Goal: Communication & Community: Answer question/provide support

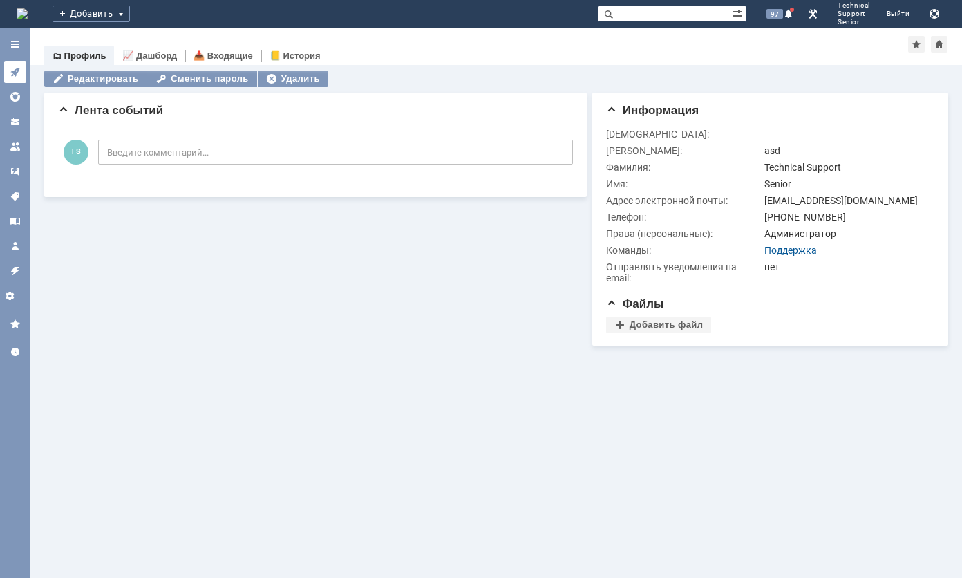
click at [19, 64] on link at bounding box center [15, 72] width 22 height 22
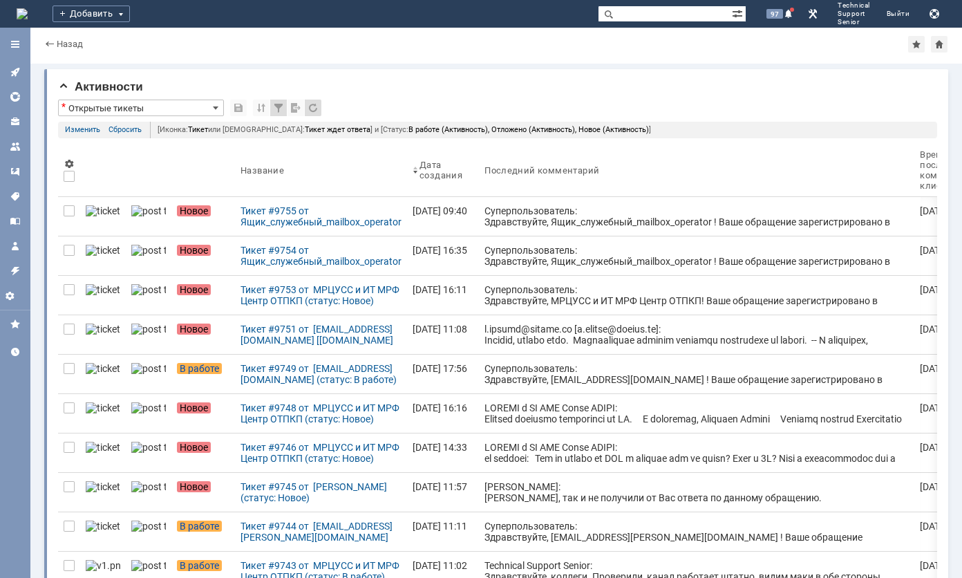
click at [474, 47] on div "Назад |" at bounding box center [496, 44] width 904 height 17
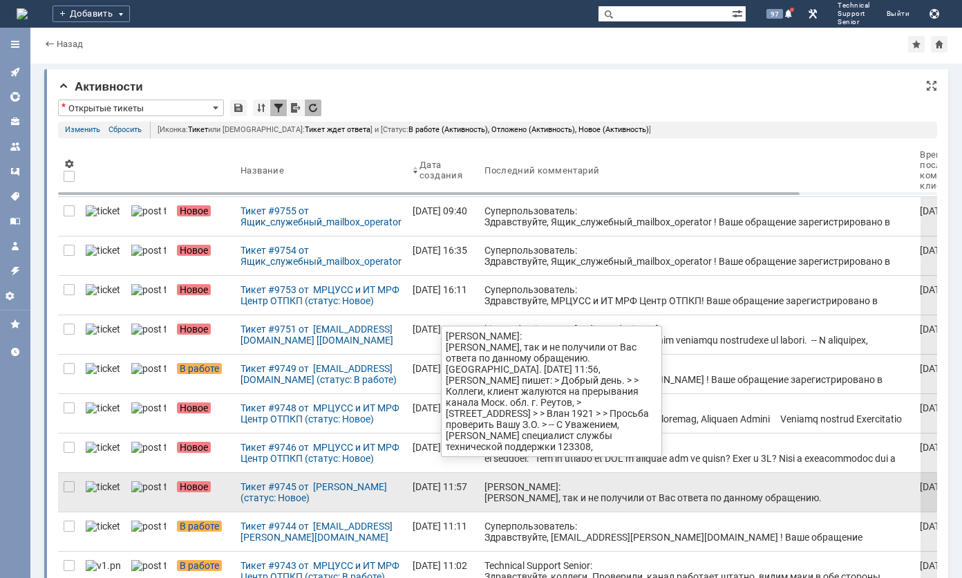
click at [496, 491] on div "[PERSON_NAME]: [PERSON_NAME], так и не получили от Вас ответа по данному обраще…" at bounding box center [696, 531] width 424 height 100
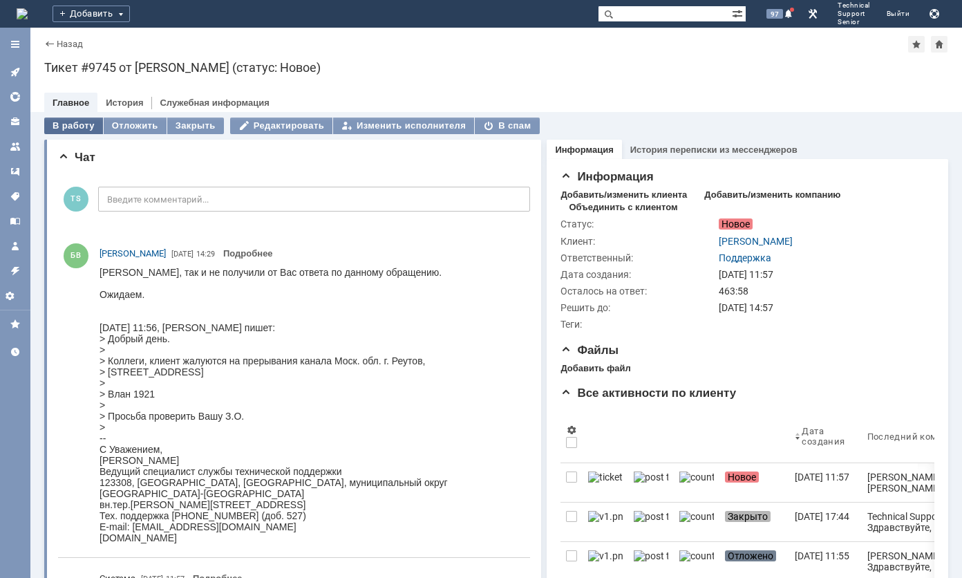
click at [83, 124] on div "В работу" at bounding box center [73, 125] width 59 height 17
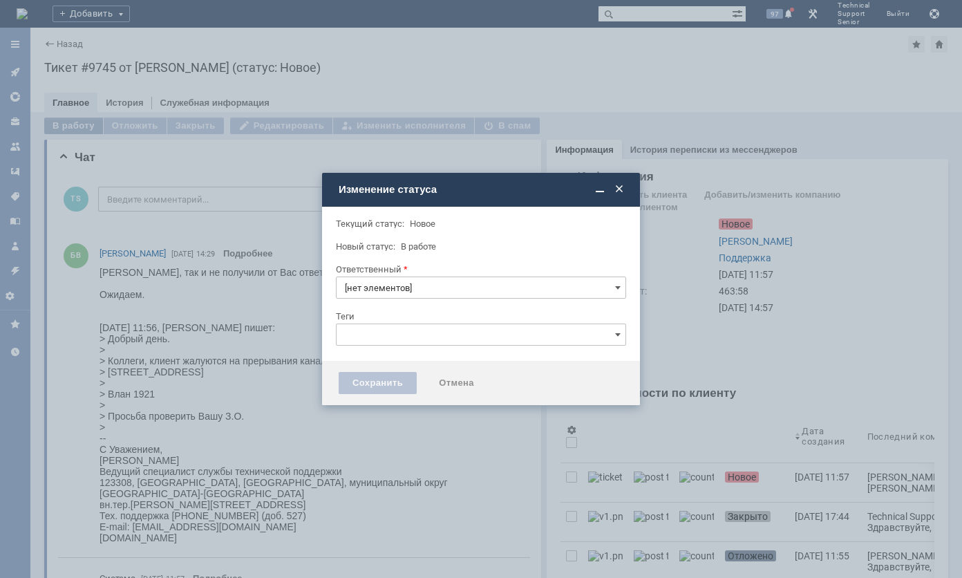
type input "Поддержка"
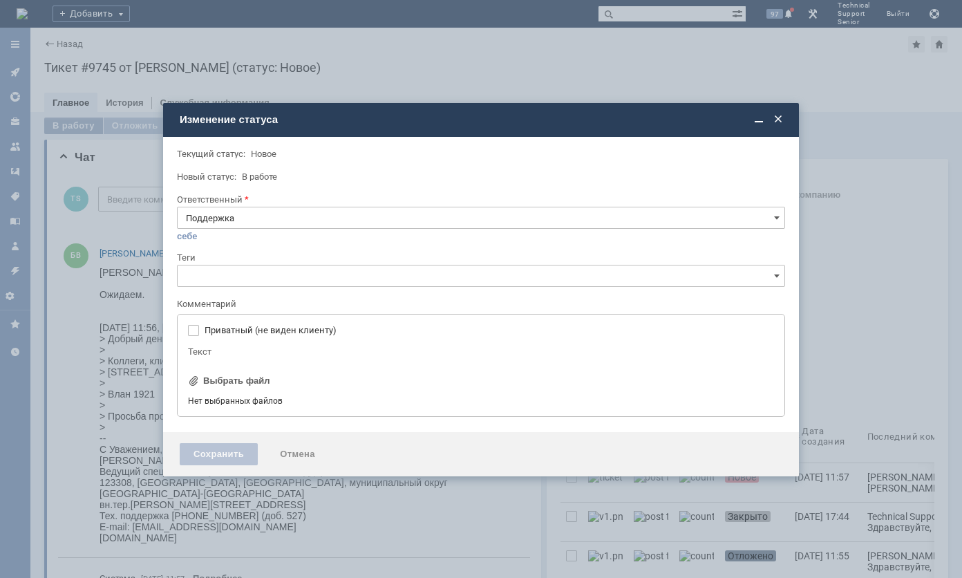
type input "[не указано]"
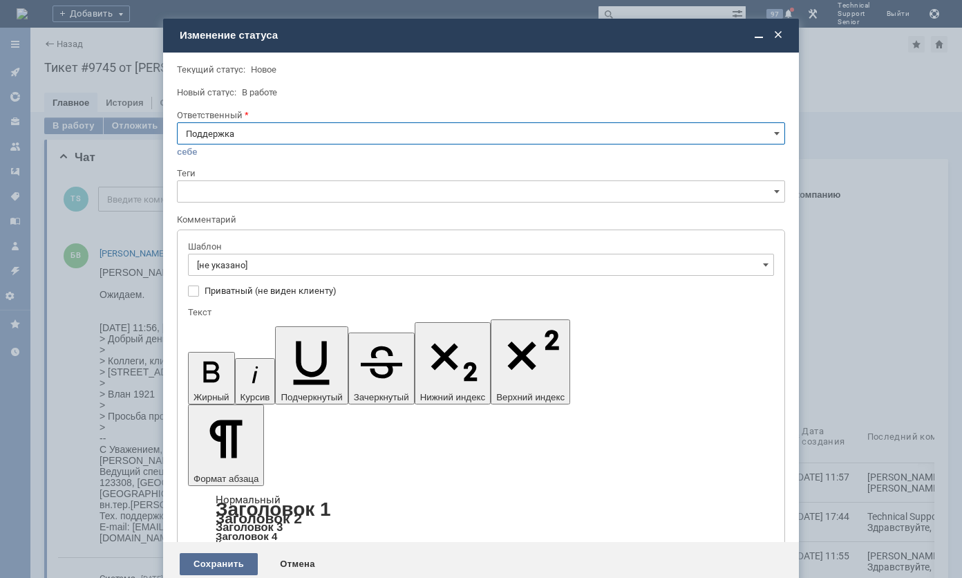
click at [207, 553] on div "Сохранить" at bounding box center [219, 564] width 78 height 22
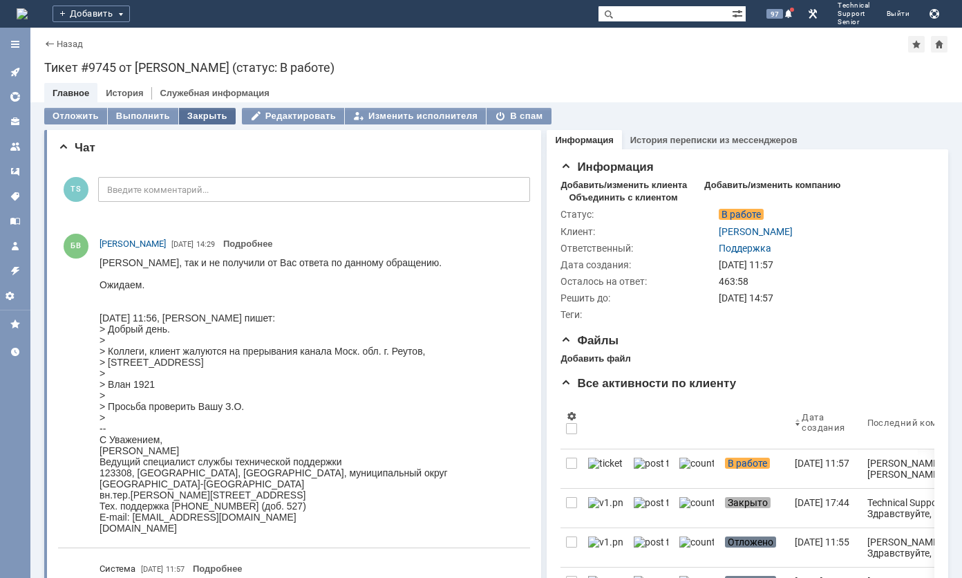
click at [203, 122] on div "Закрыть" at bounding box center [207, 116] width 57 height 17
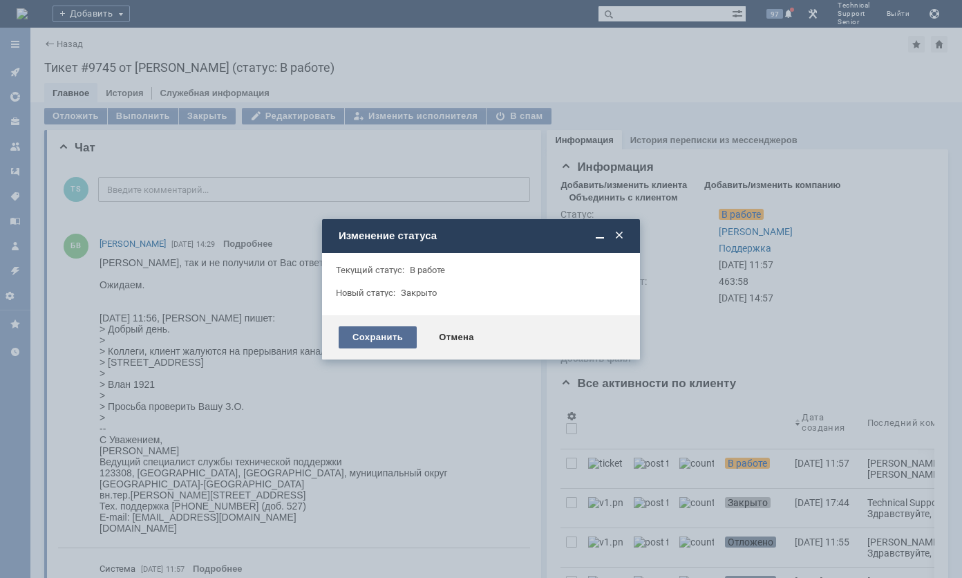
click at [368, 342] on div "Сохранить" at bounding box center [378, 337] width 78 height 22
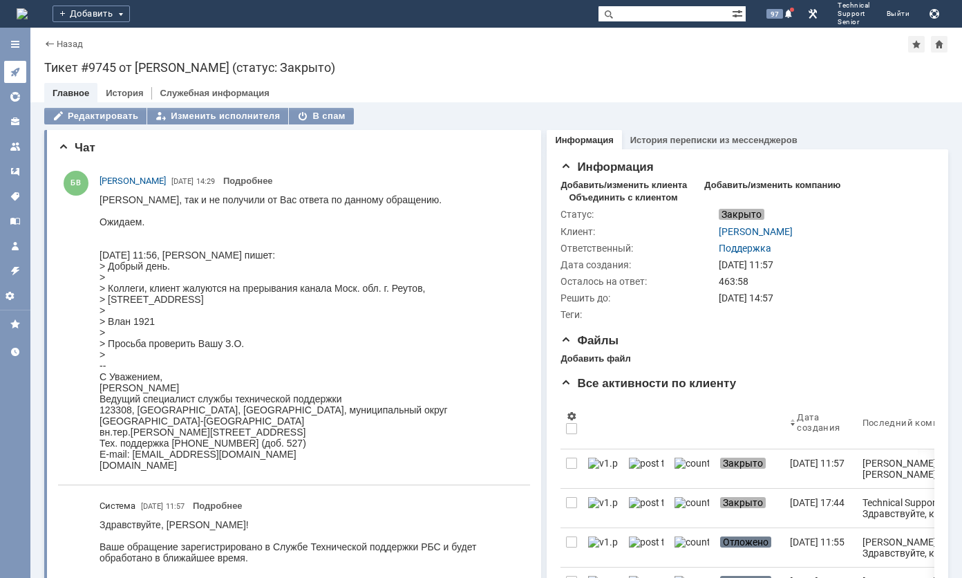
click at [4, 75] on link at bounding box center [15, 72] width 22 height 22
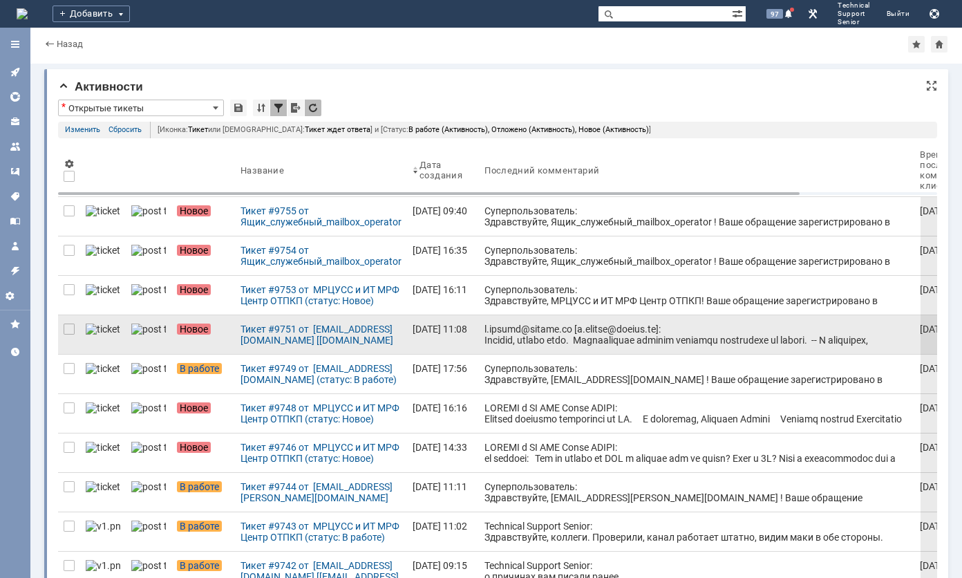
click at [479, 346] on link at bounding box center [696, 334] width 435 height 39
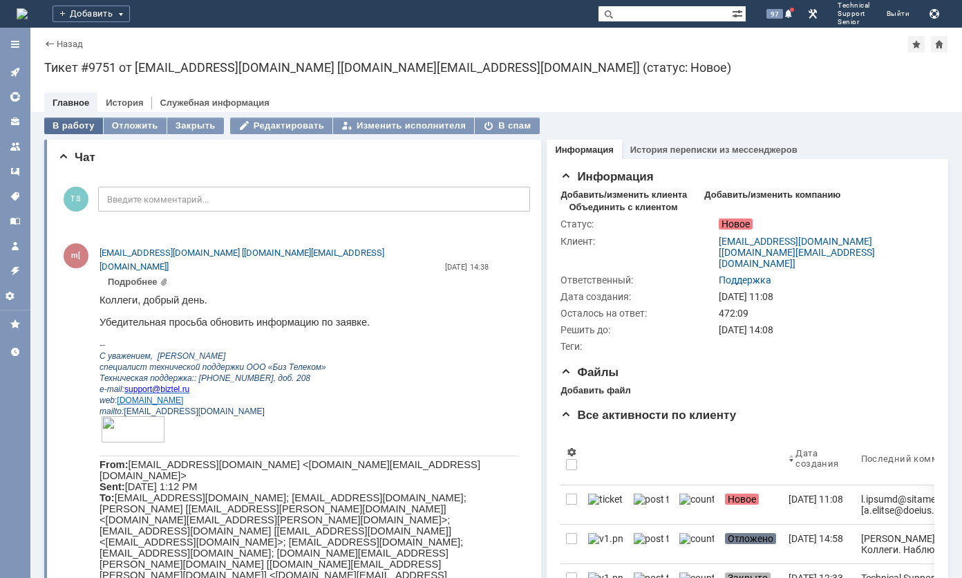
click at [67, 121] on div "В работу" at bounding box center [73, 125] width 59 height 17
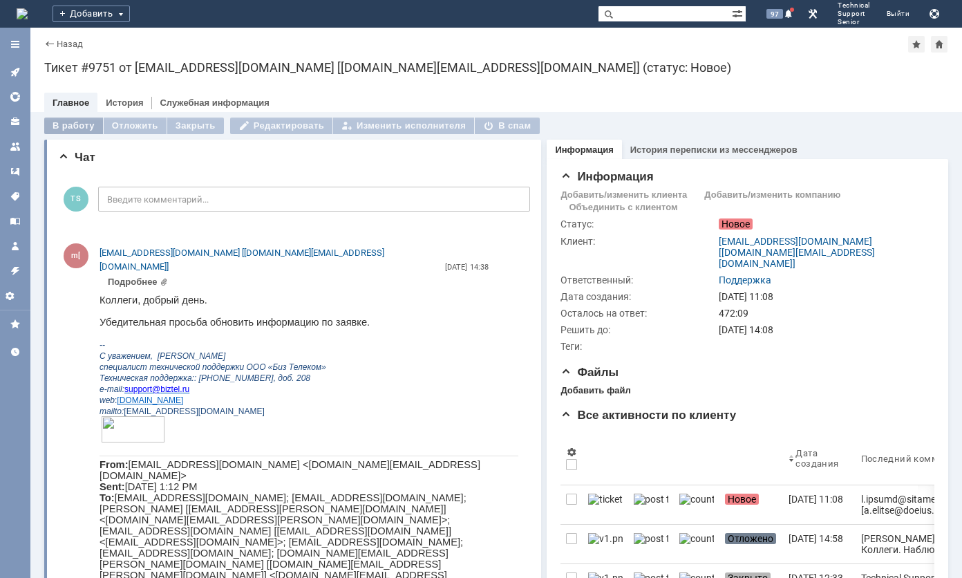
click at [67, 121] on body "Идет загрузка, пожалуйста, подождите. На домашнюю Добавить 97 Technical Support…" at bounding box center [481, 289] width 962 height 578
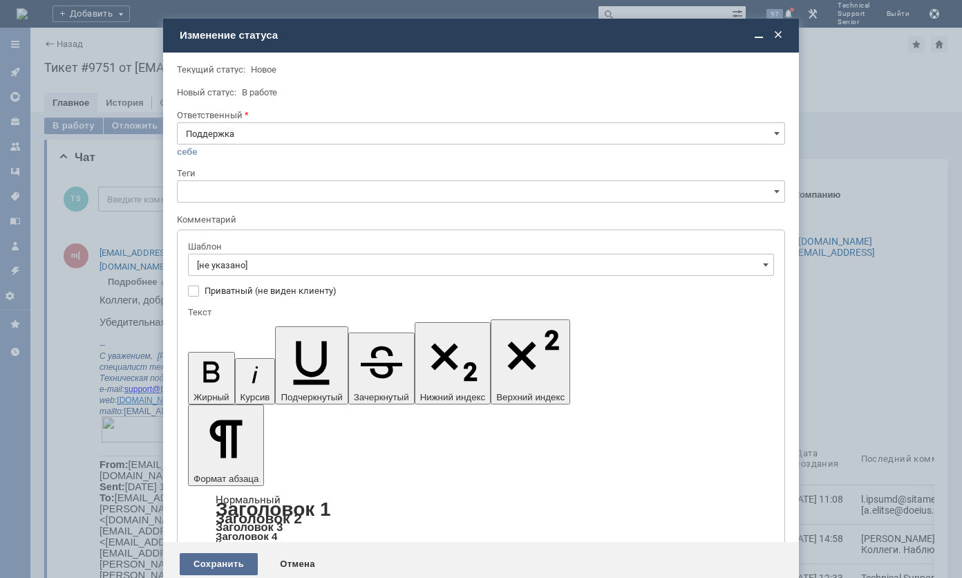
click at [216, 553] on div "Сохранить" at bounding box center [219, 564] width 78 height 22
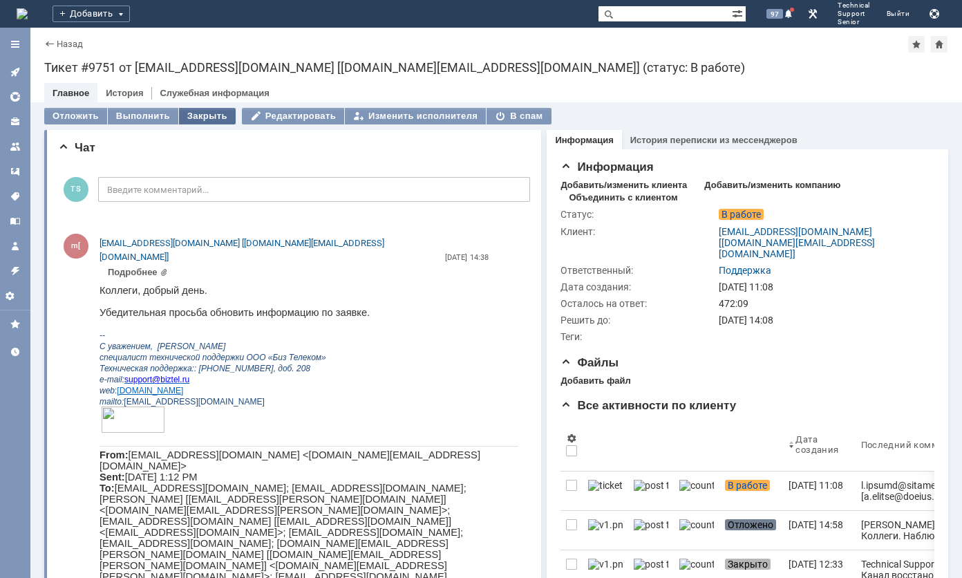
click at [200, 116] on div "Закрыть" at bounding box center [207, 116] width 57 height 17
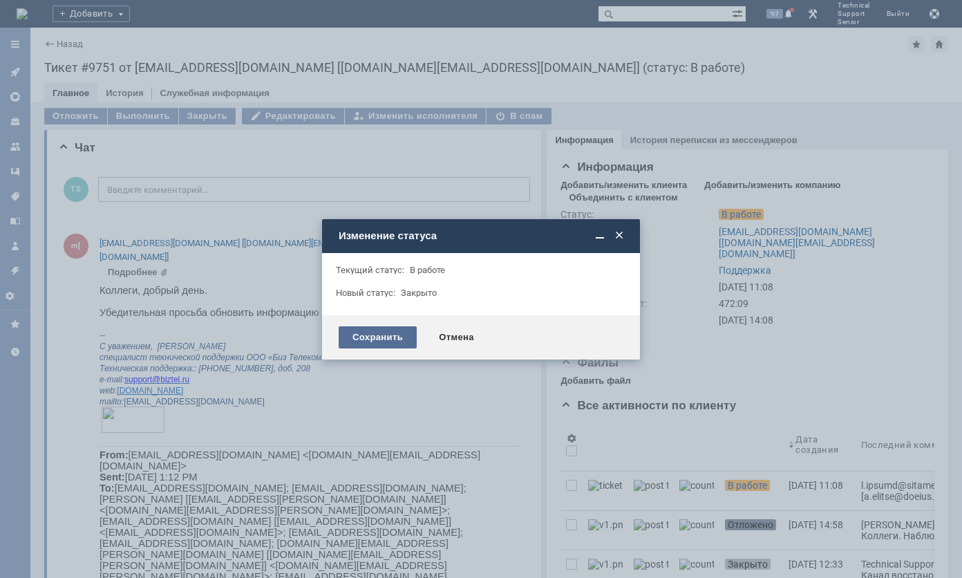
click at [362, 336] on div "Сохранить" at bounding box center [378, 337] width 78 height 22
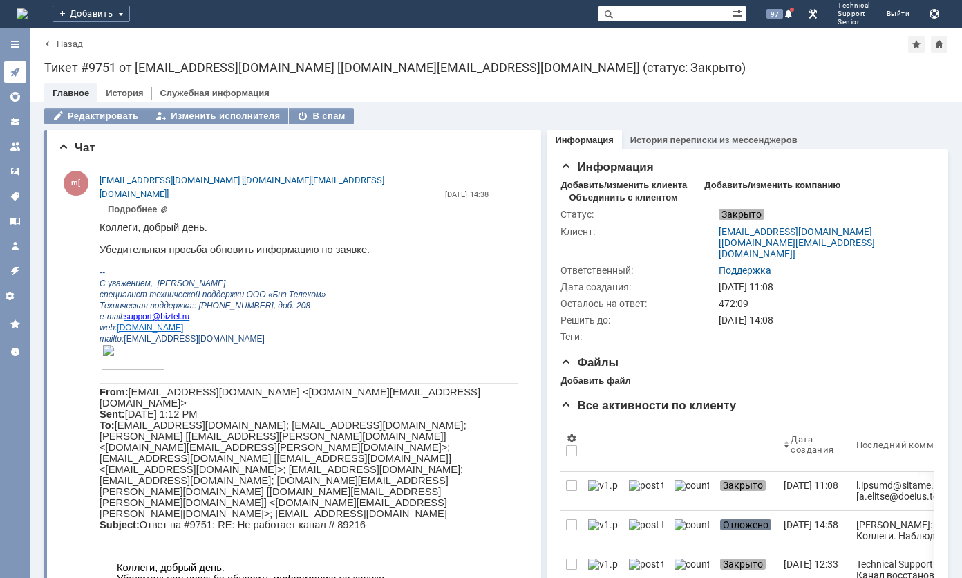
click at [16, 65] on link at bounding box center [15, 72] width 22 height 22
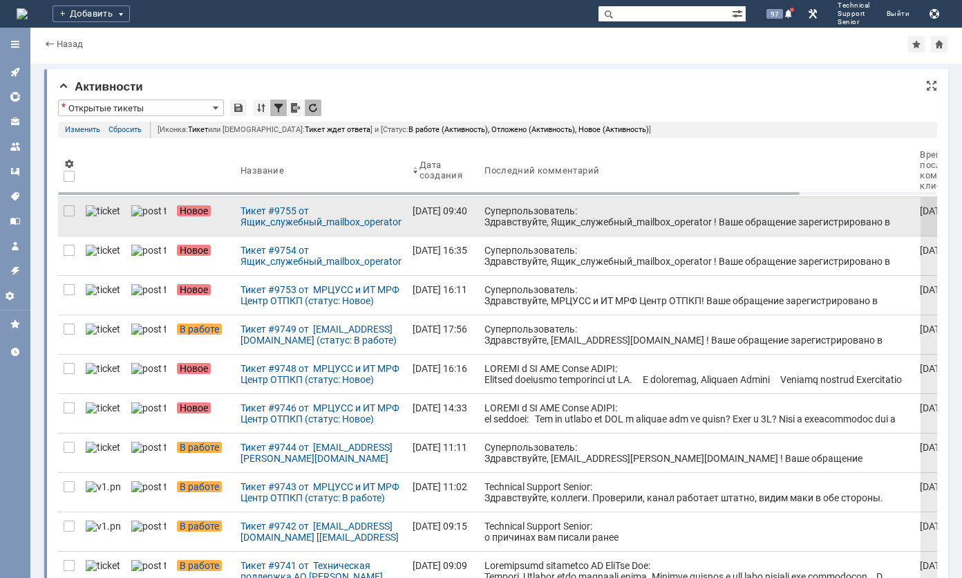
click at [495, 204] on link "Суперпользователь: Здравствуйте, Ящик_служебный_mailbox_operator ! Ваше обращен…" at bounding box center [696, 216] width 435 height 39
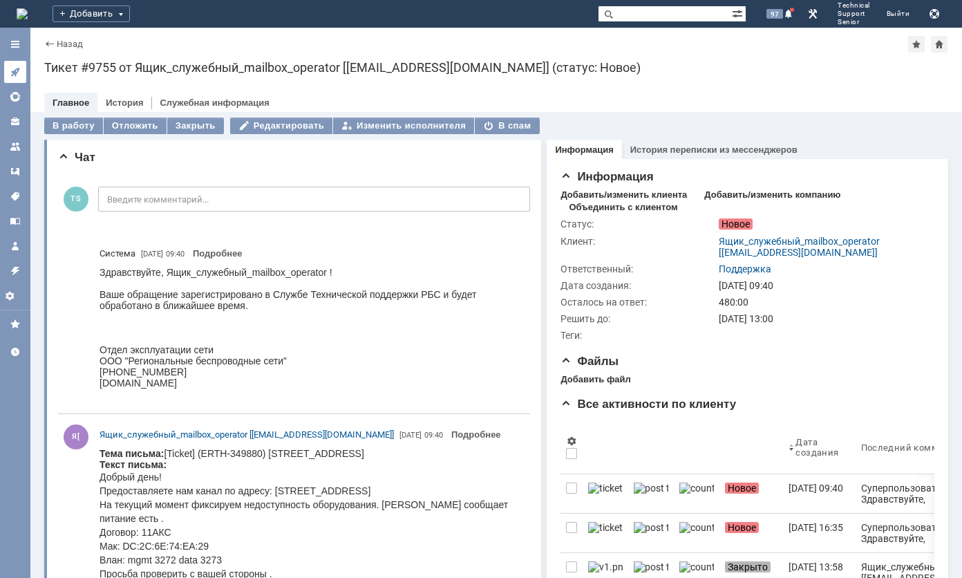
click at [19, 62] on link at bounding box center [15, 72] width 22 height 22
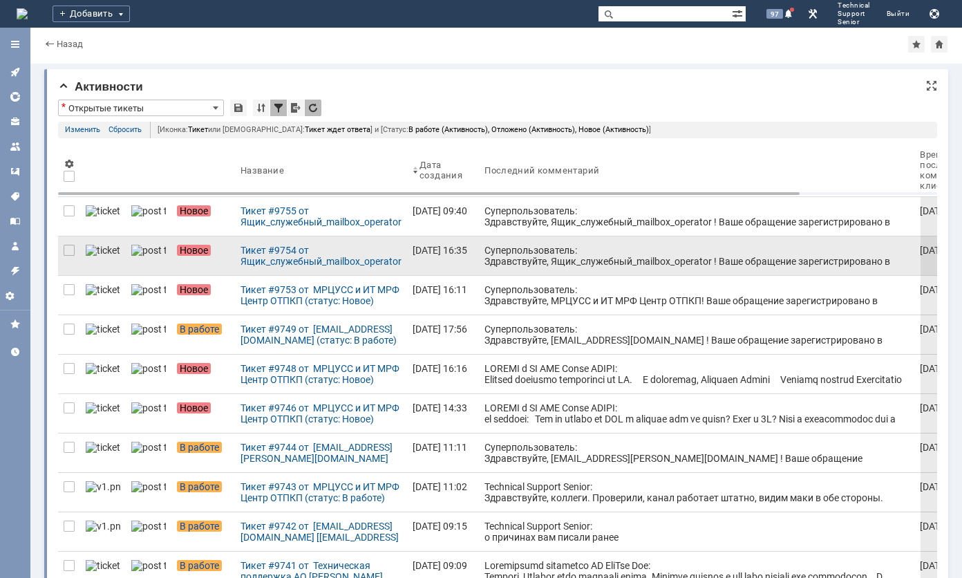
click at [484, 249] on div "Суперпользователь: Здравствуйте, Ящик_служебный_mailbox_operator ! Ваше обращен…" at bounding box center [696, 272] width 424 height 55
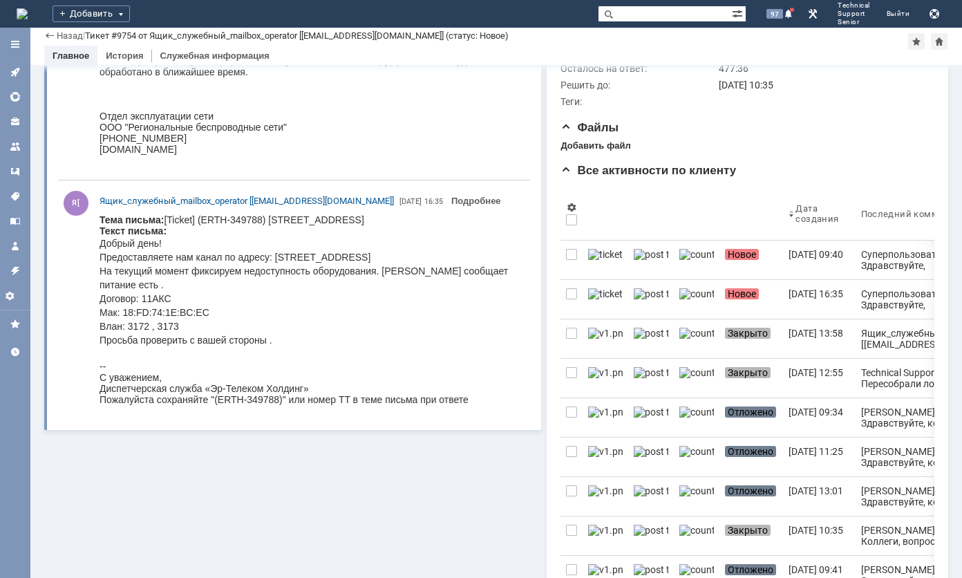
scroll to position [176, 0]
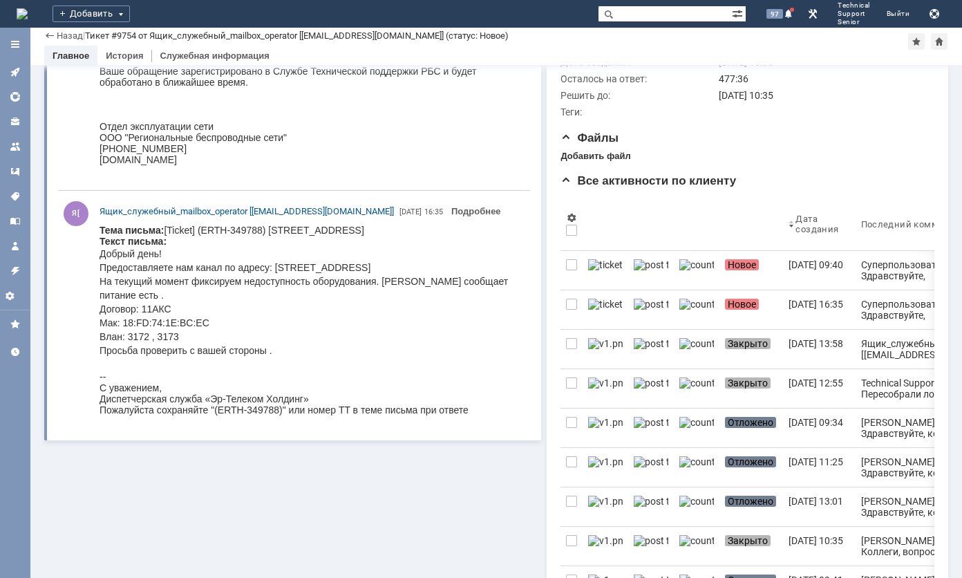
click at [428, 289] on p "Добрый день! Предоставляете нам канал по адресу: [STREET_ADDRESS], к33 На текущ…" at bounding box center [309, 302] width 419 height 111
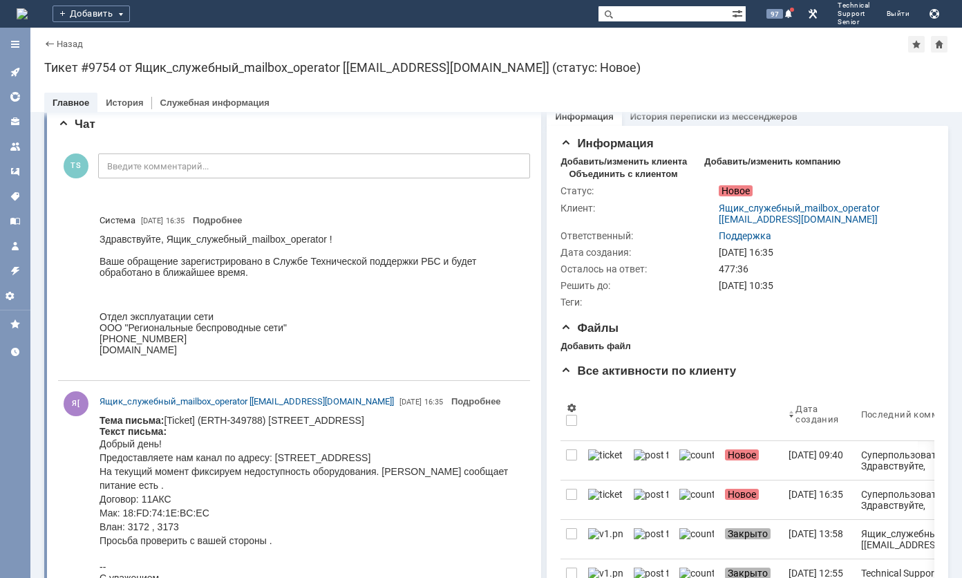
scroll to position [0, 0]
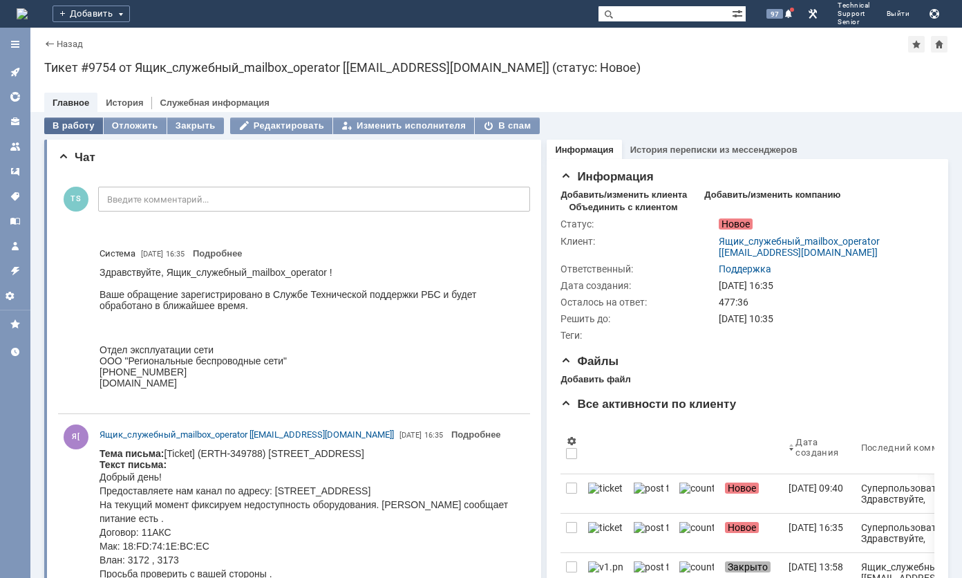
click at [73, 123] on div "В работу" at bounding box center [73, 125] width 59 height 17
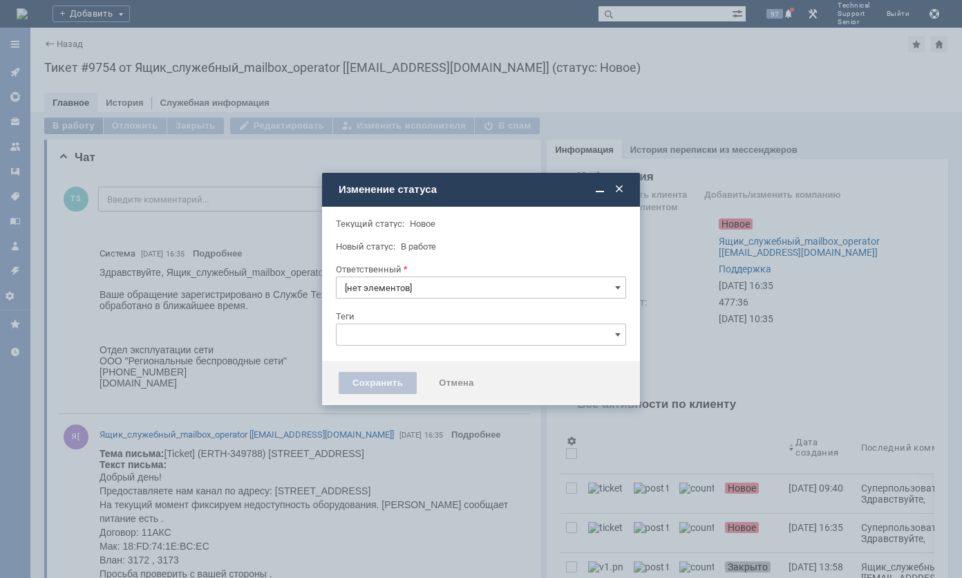
type input "Поддержка"
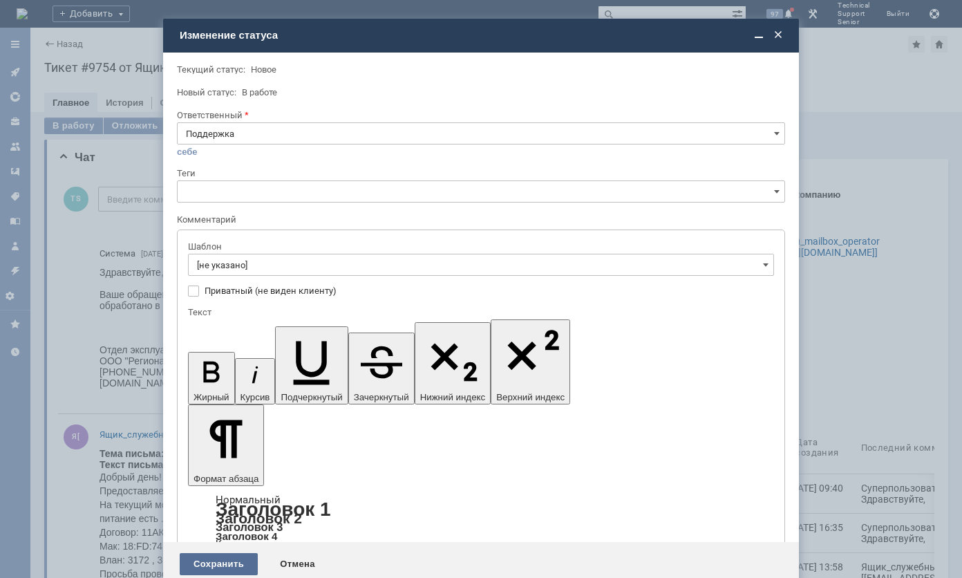
click at [225, 553] on div "Сохранить" at bounding box center [219, 564] width 78 height 22
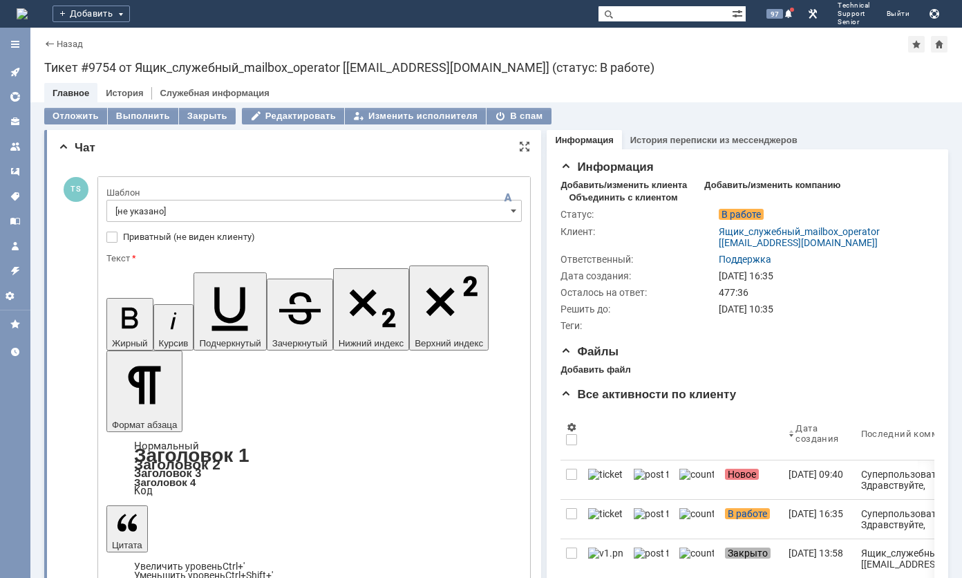
click at [169, 216] on input "[не указано]" at bounding box center [313, 211] width 415 height 22
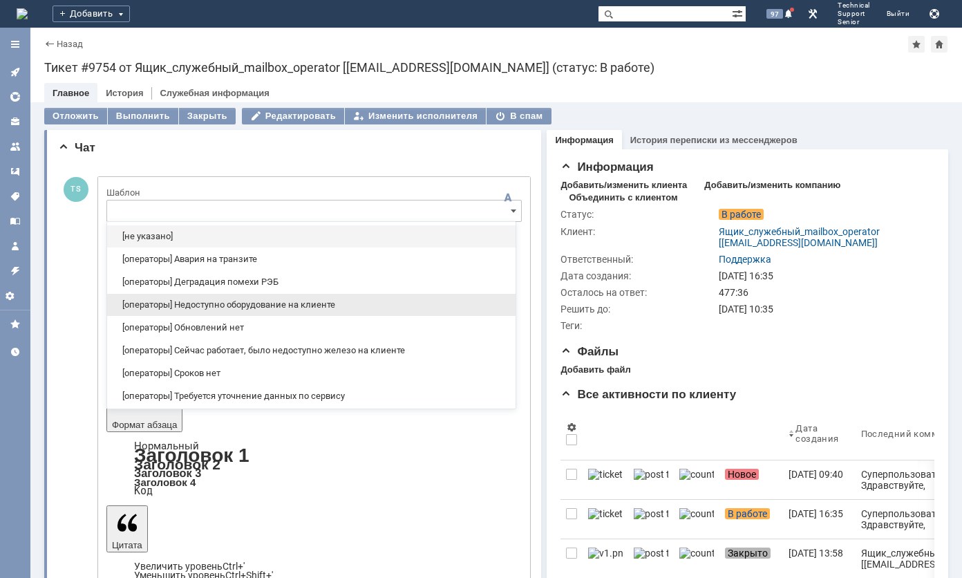
click at [401, 296] on div "[операторы] Недоступно оборудование на клиенте" at bounding box center [311, 305] width 408 height 22
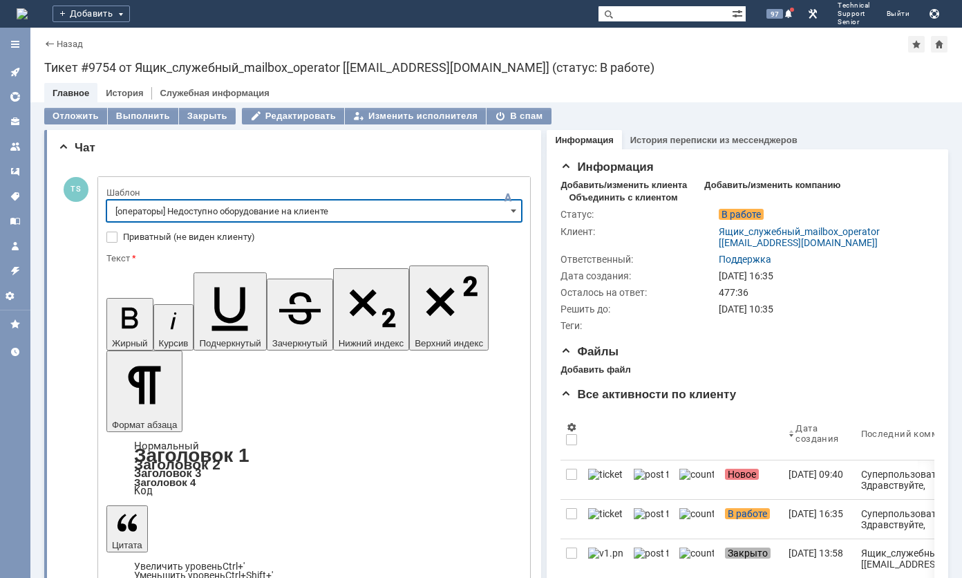
type input "[операторы] Недоступно оборудование на клиенте"
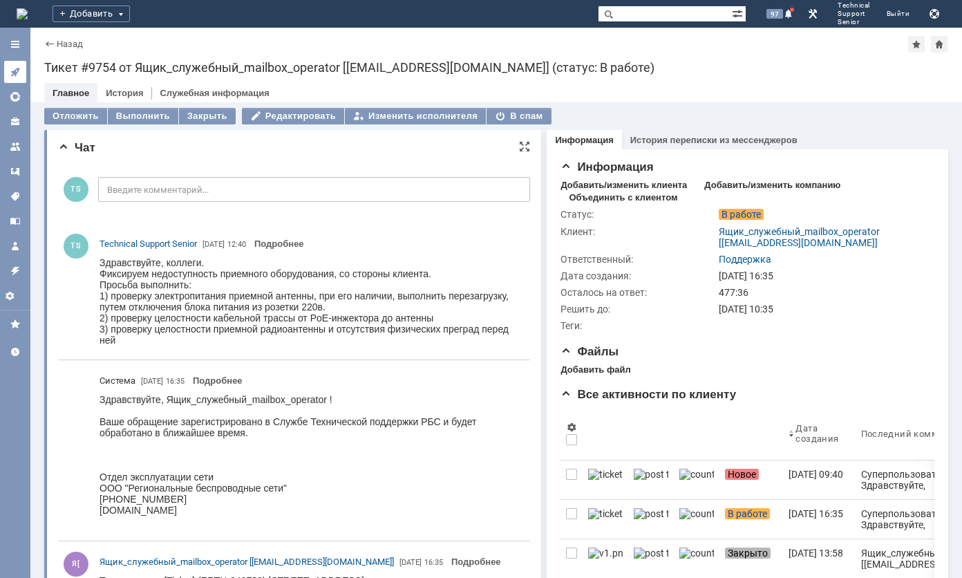
click at [12, 68] on icon at bounding box center [15, 71] width 11 height 11
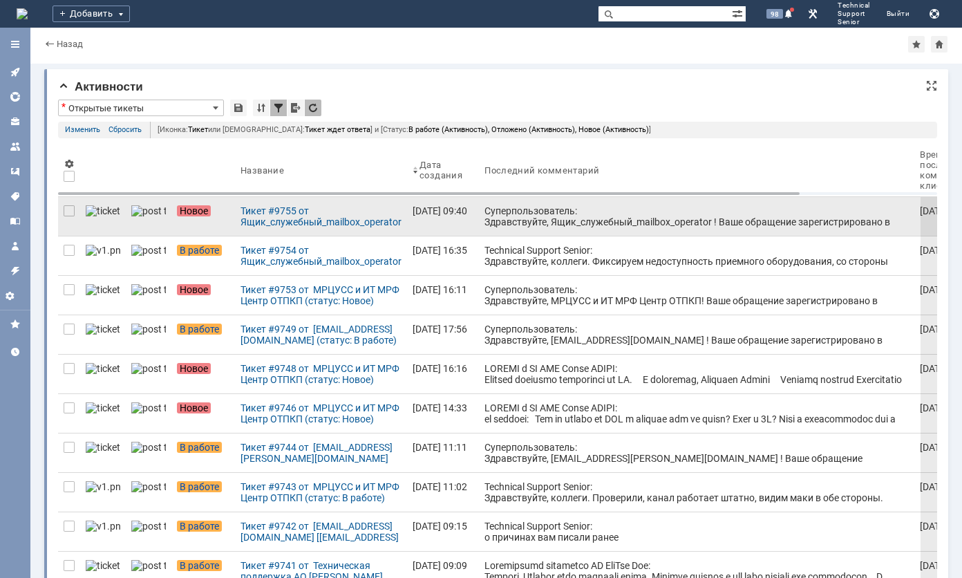
click at [489, 218] on div "Суперпользователь: Здравствуйте, Ящик_служебный_mailbox_operator ! Ваше обращен…" at bounding box center [696, 232] width 424 height 55
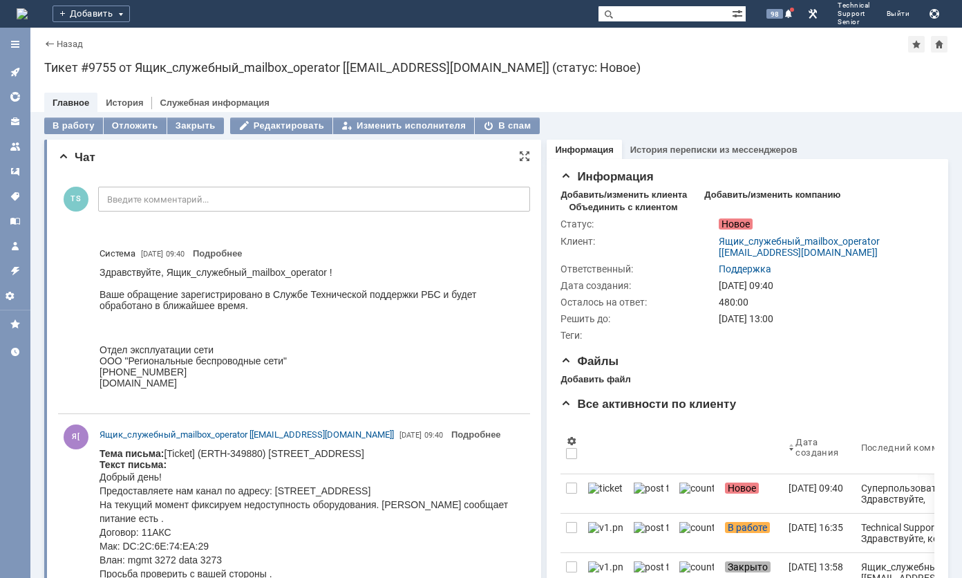
click at [323, 479] on p "Добрый день! Предоставляете нам канал по адресу: [STREET_ADDRESS] На текущий мо…" at bounding box center [309, 525] width 419 height 111
click at [88, 122] on div "В работу" at bounding box center [73, 125] width 59 height 17
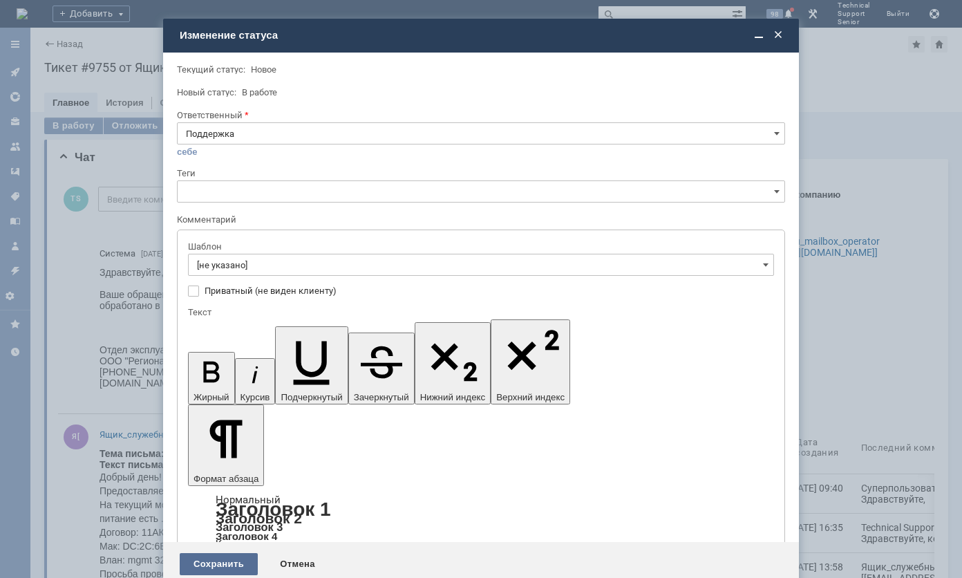
click at [205, 553] on div "Сохранить" at bounding box center [219, 564] width 78 height 22
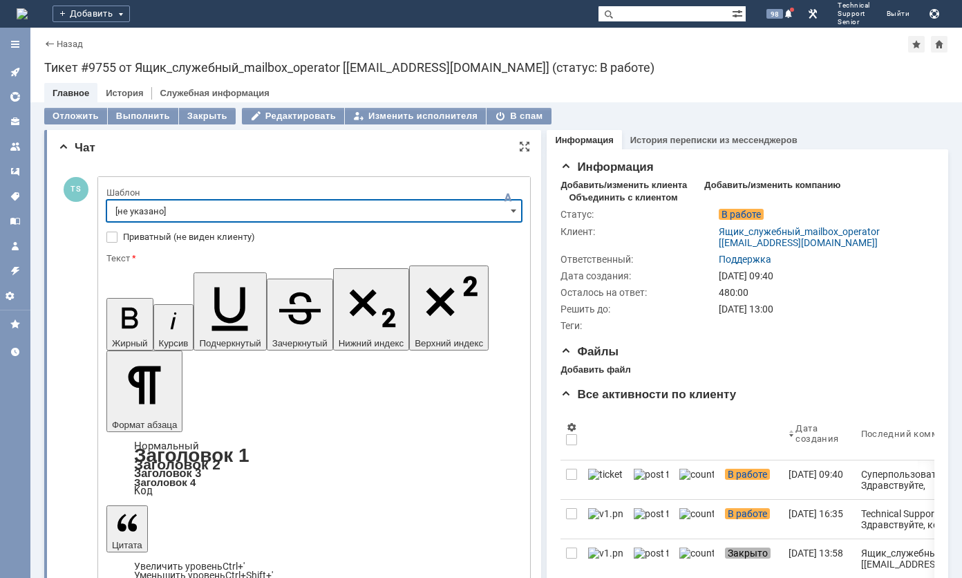
click at [267, 220] on input "[не указано]" at bounding box center [313, 211] width 415 height 22
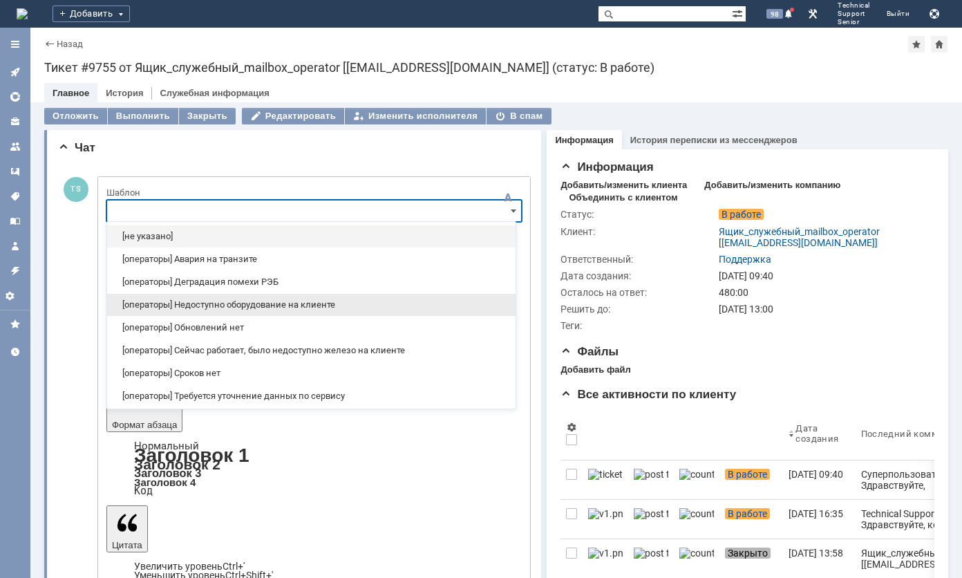
click at [273, 300] on span "[операторы] Недоступно оборудование на клиенте" at bounding box center [311, 304] width 392 height 11
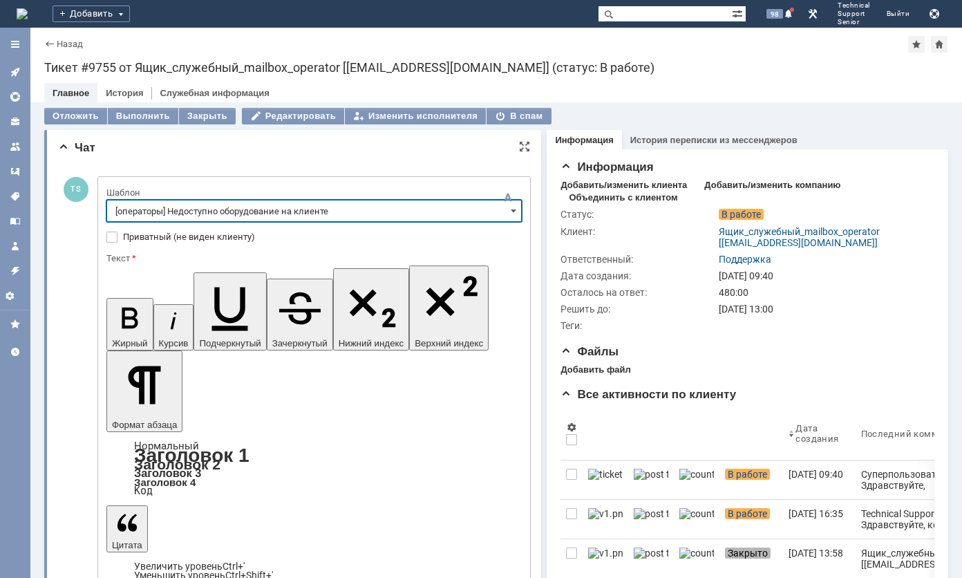
type input "[операторы] Недоступно оборудование на клиенте"
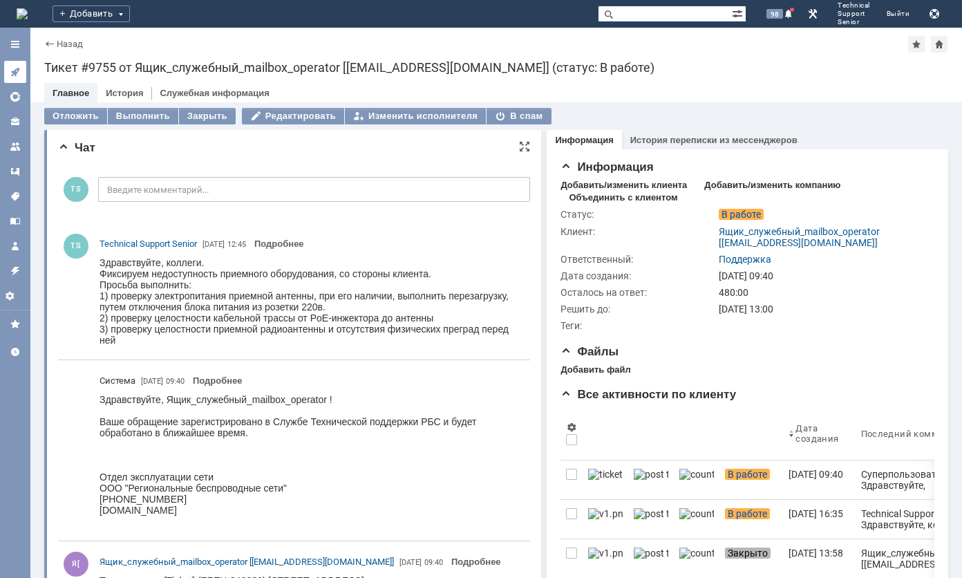
click at [14, 73] on icon at bounding box center [14, 72] width 9 height 9
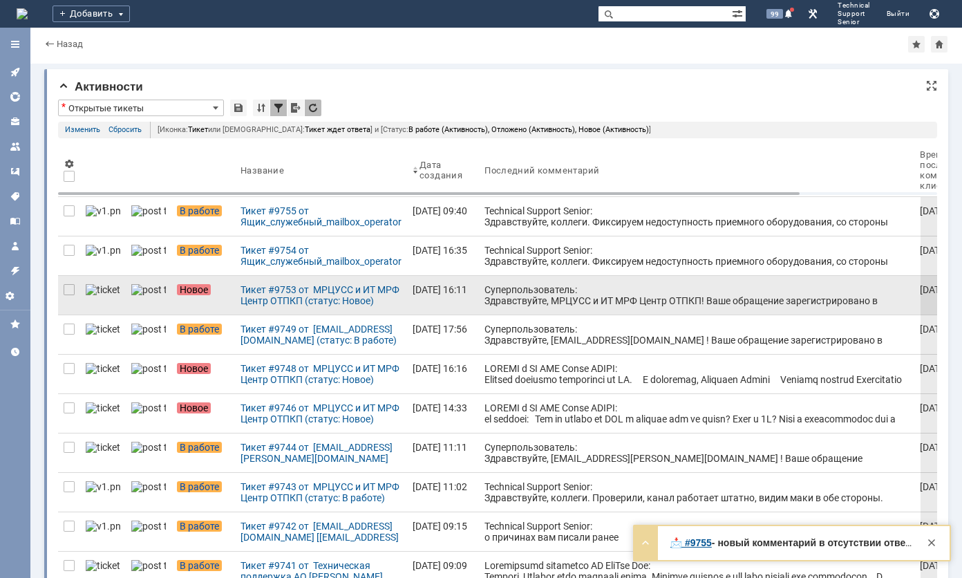
click at [513, 296] on div "Суперпользователь: Здравствуйте, МРЦУСС и ИТ МРФ Центр ОТПКП! Ваше обращение за…" at bounding box center [696, 311] width 424 height 55
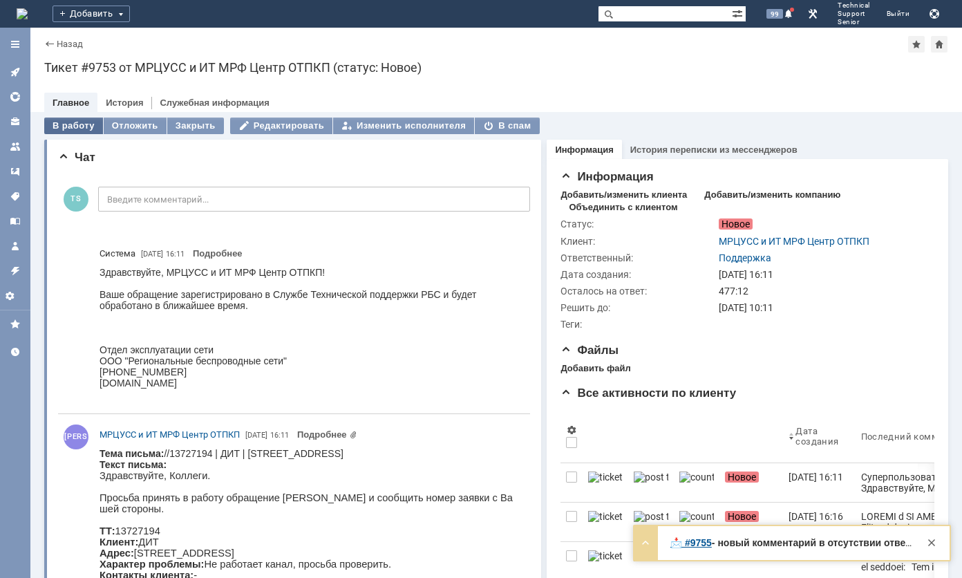
click at [66, 119] on div "В работу" at bounding box center [73, 125] width 59 height 17
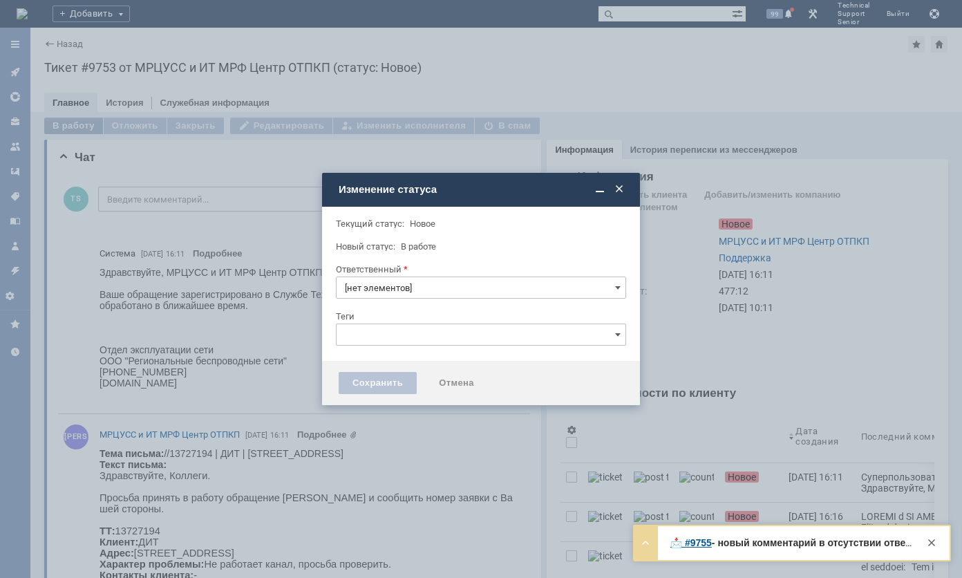
type input "Поддержка"
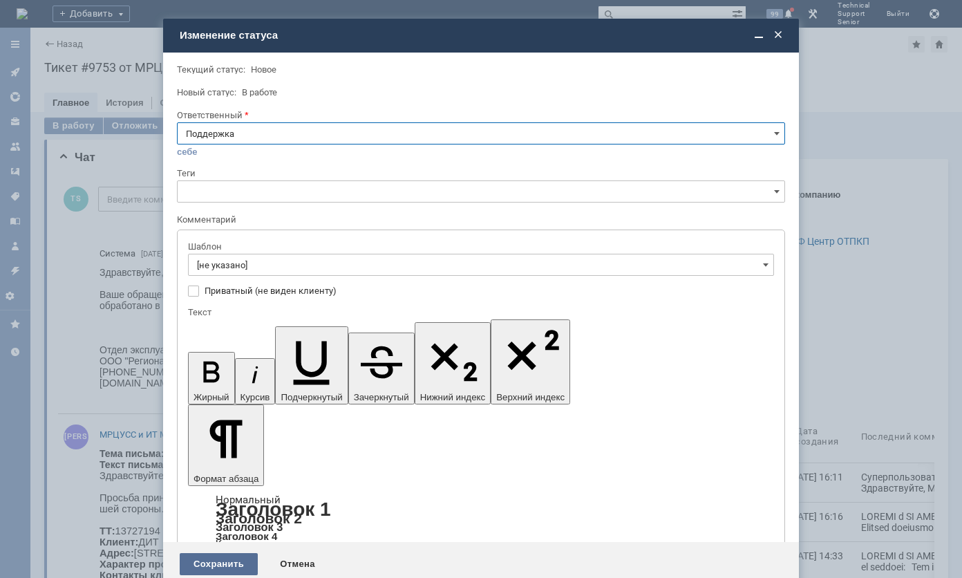
click at [223, 553] on div "Сохранить" at bounding box center [219, 564] width 78 height 22
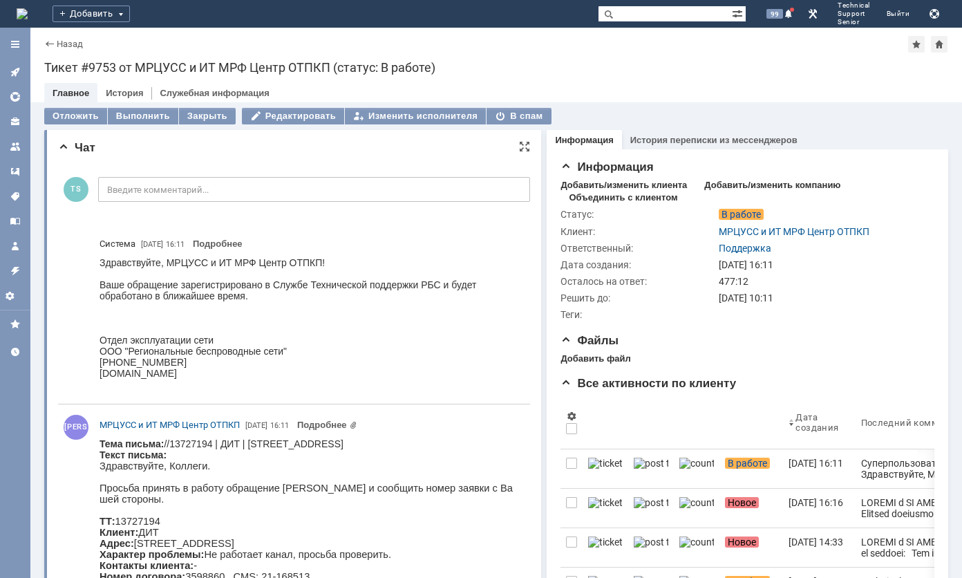
click at [477, 337] on div "Здравствуйте, МРЦУСС и ИТ МРФ Центр ОТПКП! Ваше обращение зарегистрировано в Сл…" at bounding box center [309, 323] width 419 height 133
click at [62, 109] on div "Отложить" at bounding box center [75, 116] width 63 height 17
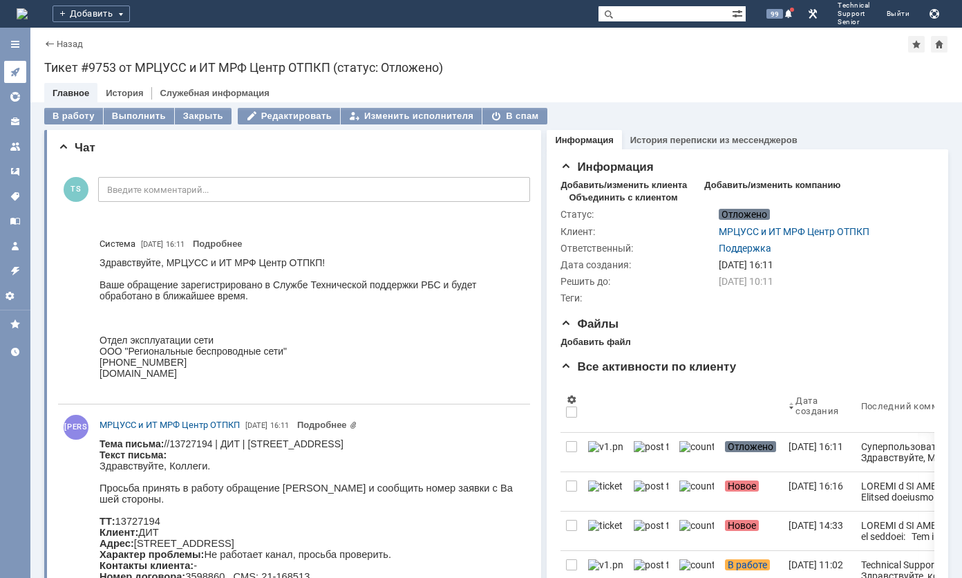
click at [13, 77] on div at bounding box center [15, 71] width 11 height 11
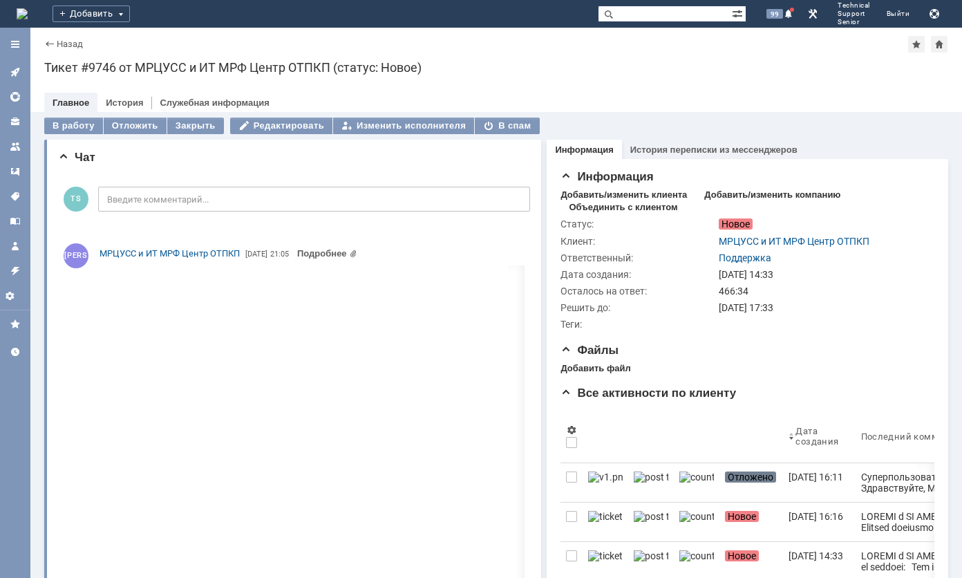
click at [569, 52] on div "Назад | Тикет #9746 от МРЦУСС и ИТ МРФ Центр ОТПКП (статус: Новое)" at bounding box center [496, 44] width 904 height 17
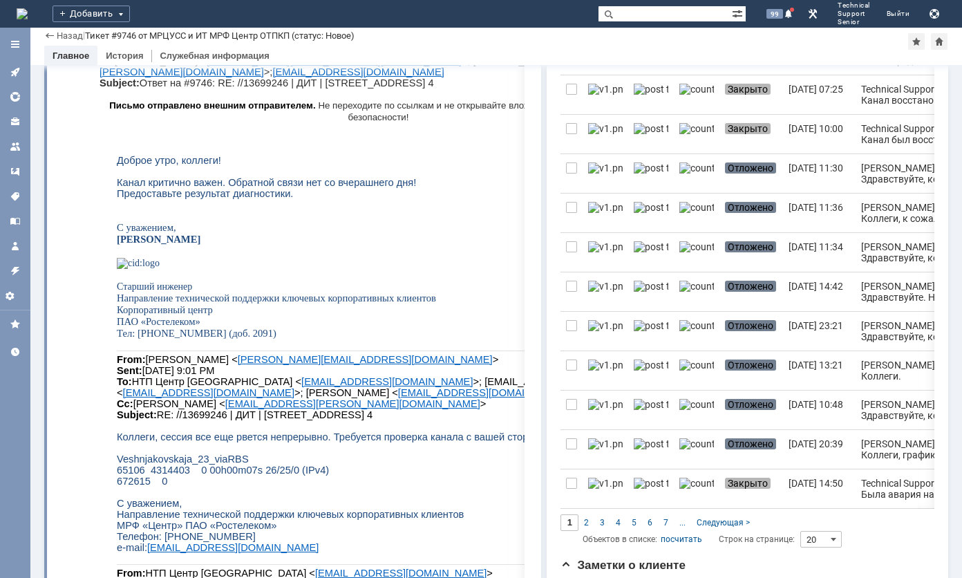
scroll to position [585, 0]
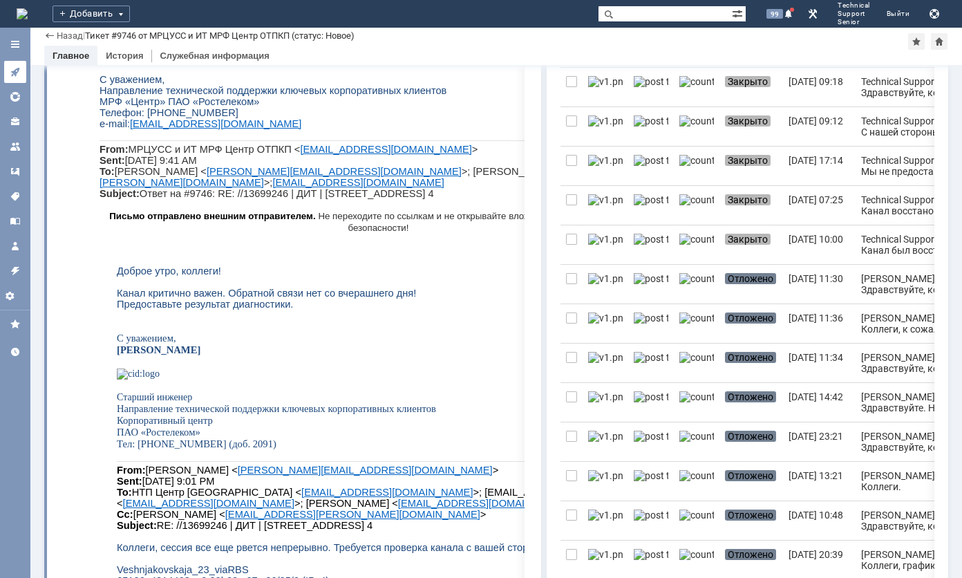
click at [12, 73] on icon at bounding box center [15, 71] width 11 height 11
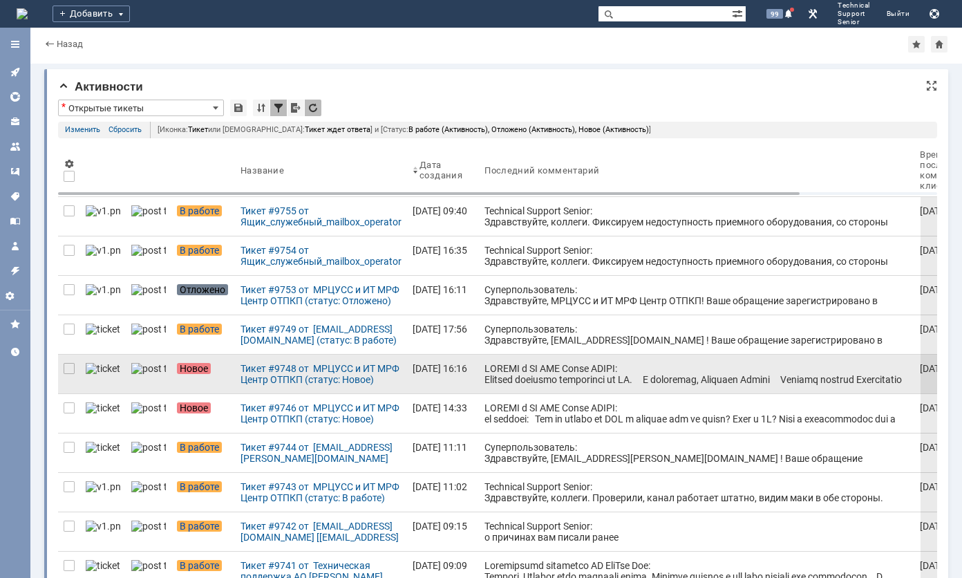
click at [512, 371] on div at bounding box center [696, 424] width 424 height 122
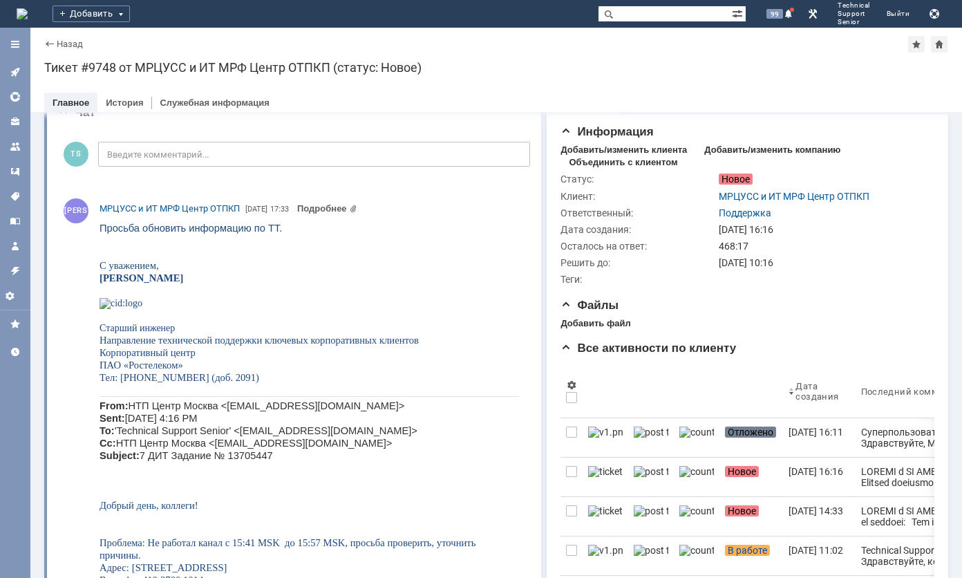
scroll to position [52, 0]
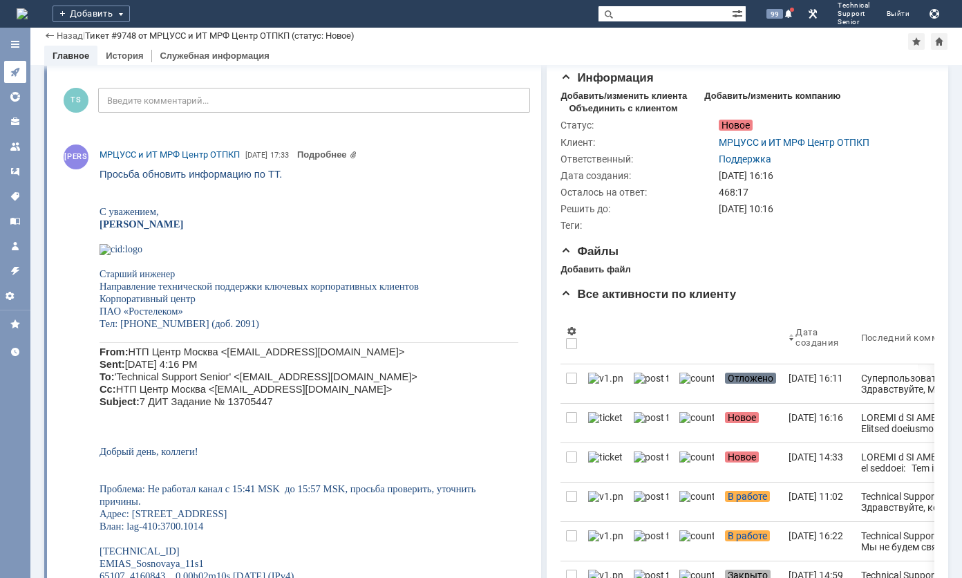
click at [13, 75] on icon at bounding box center [12, 75] width 2 height 2
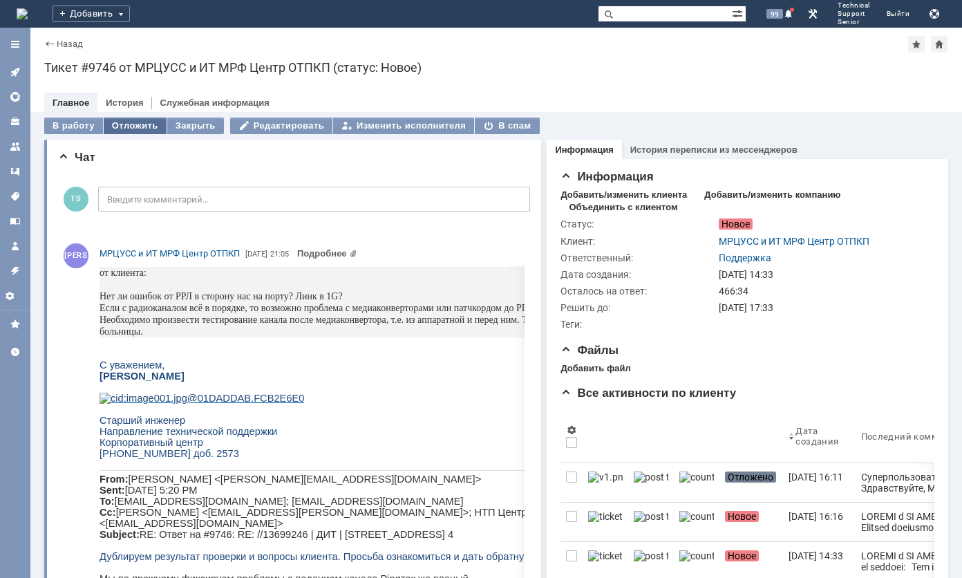
click at [128, 123] on div "Отложить" at bounding box center [135, 125] width 63 height 17
